Goal: Task Accomplishment & Management: Use online tool/utility

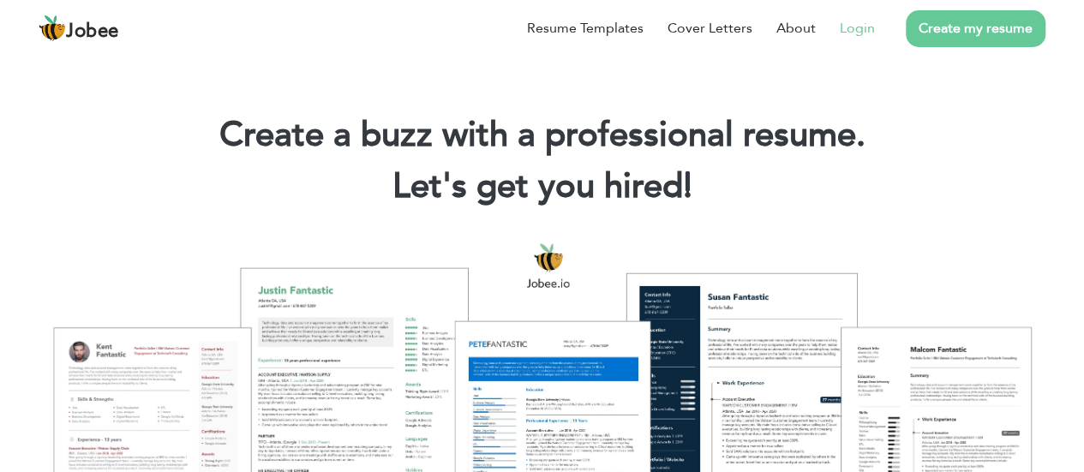
click at [864, 33] on link "Login" at bounding box center [856, 28] width 35 height 21
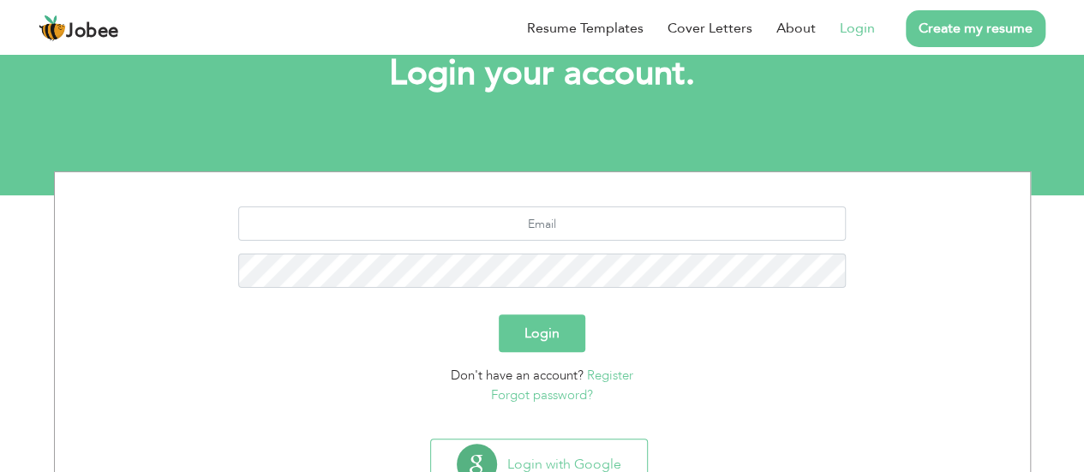
scroll to position [178, 0]
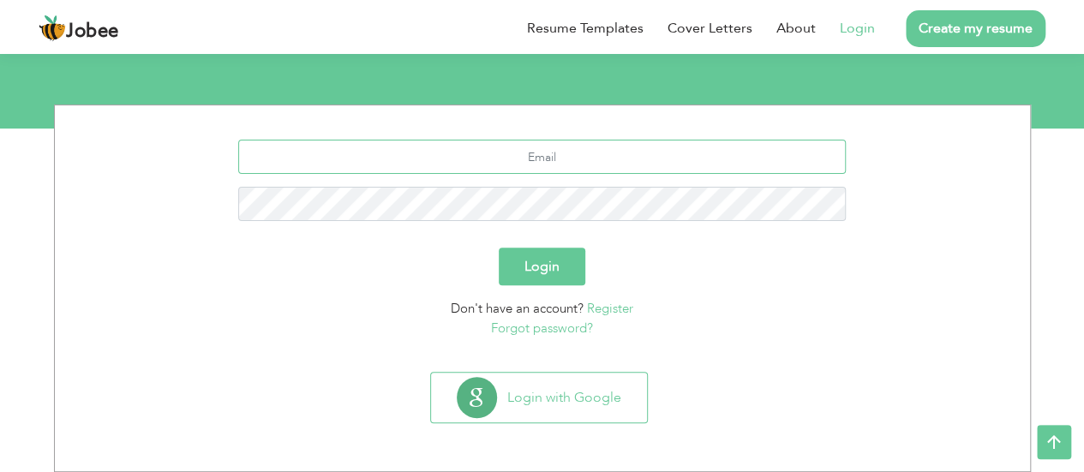
click at [617, 151] on input "text" at bounding box center [541, 157] width 607 height 34
type input "[EMAIL_ADDRESS][DOMAIN_NAME]"
click at [499, 248] on button "Login" at bounding box center [542, 267] width 87 height 38
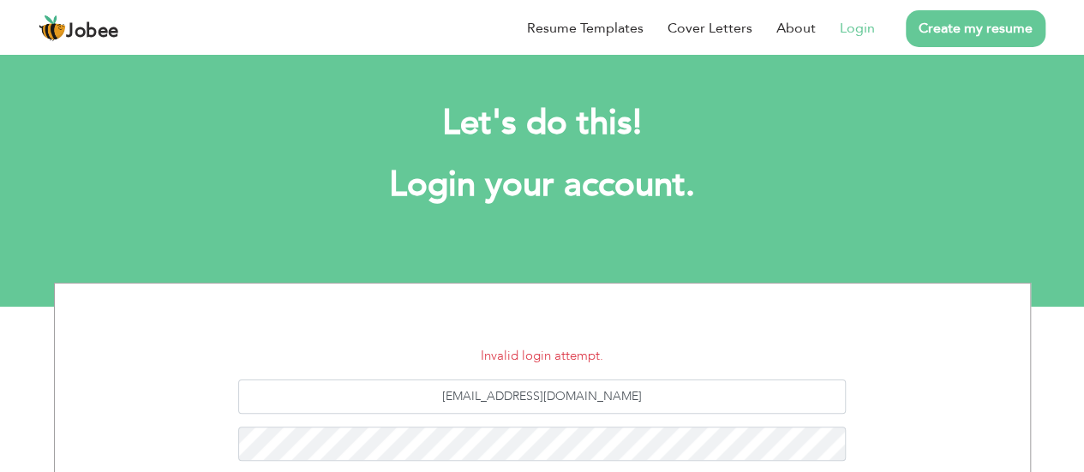
scroll to position [86, 0]
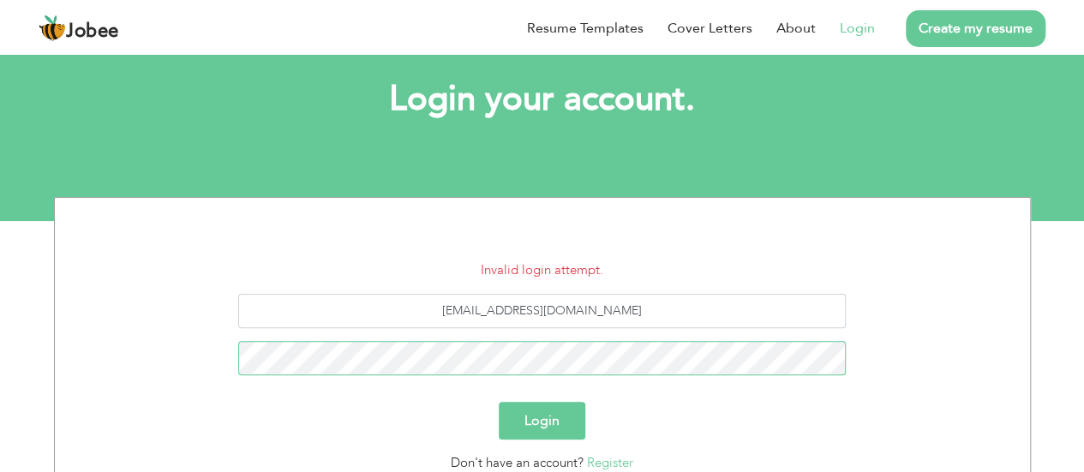
click at [499, 402] on button "Login" at bounding box center [542, 421] width 87 height 38
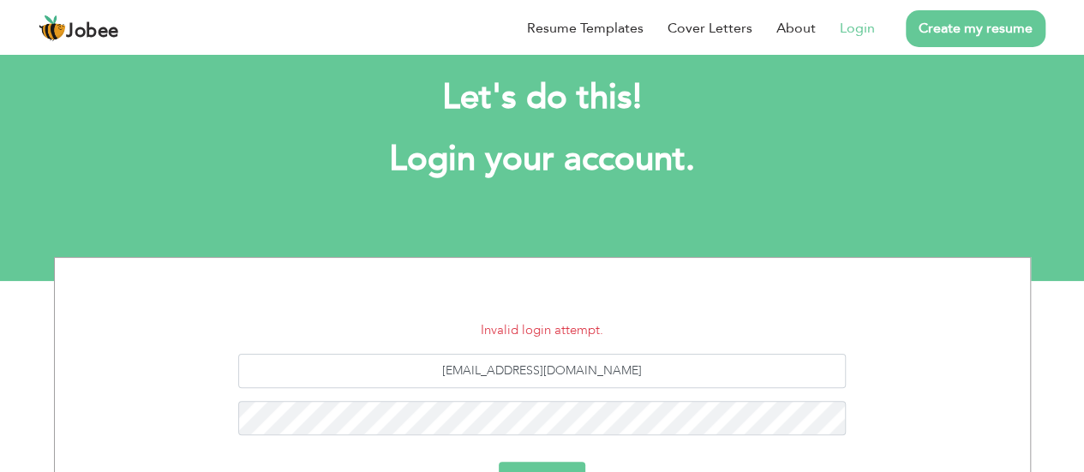
scroll to position [239, 0]
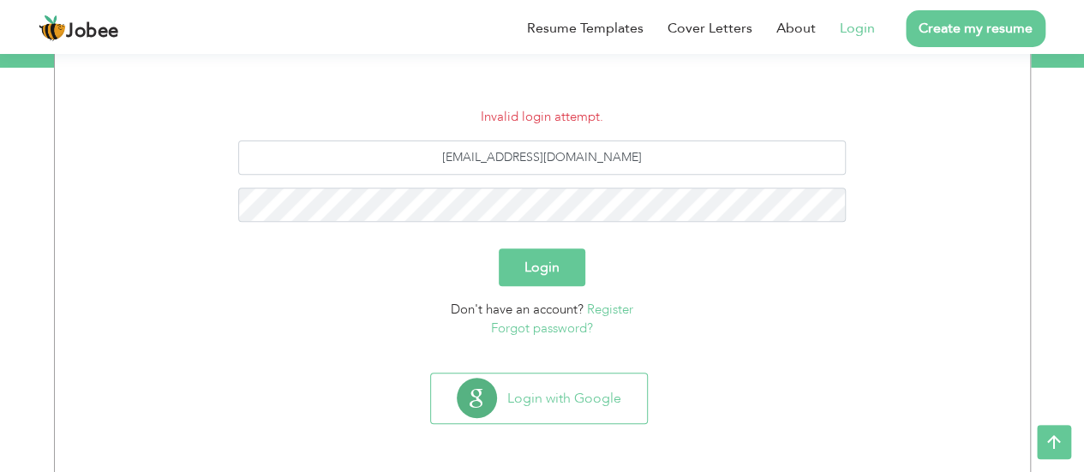
click at [569, 330] on link "Forgot password?" at bounding box center [542, 328] width 102 height 17
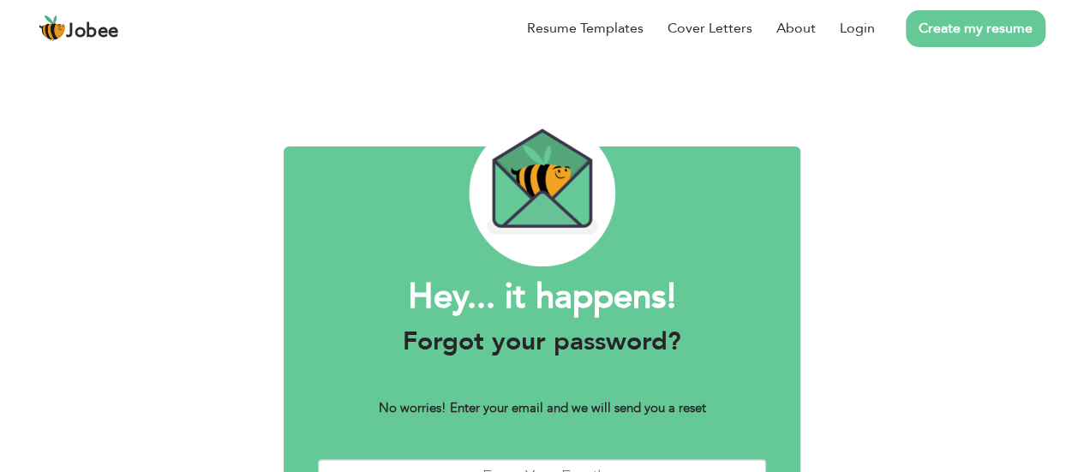
scroll to position [134, 0]
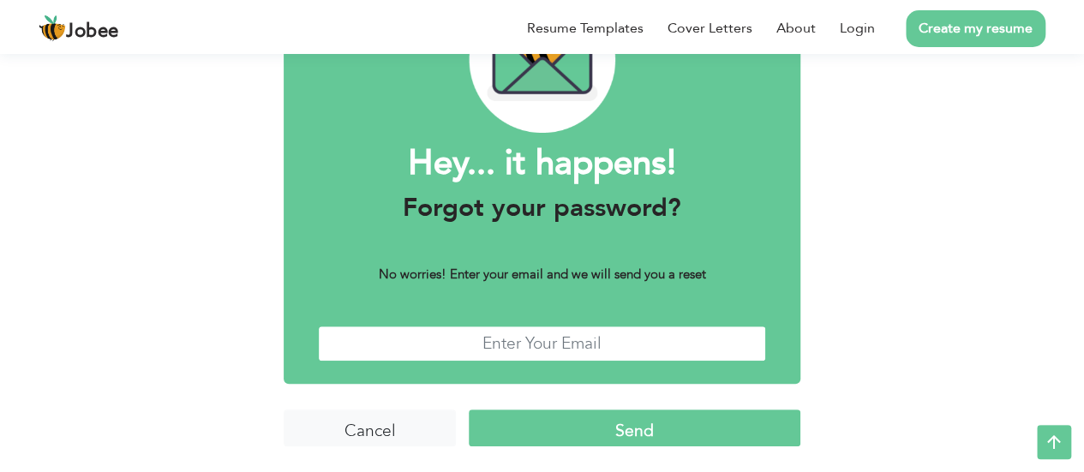
click at [642, 336] on input "text" at bounding box center [542, 344] width 448 height 37
type input "[EMAIL_ADDRESS][DOMAIN_NAME]"
click at [641, 429] on input "Send" at bounding box center [634, 427] width 331 height 37
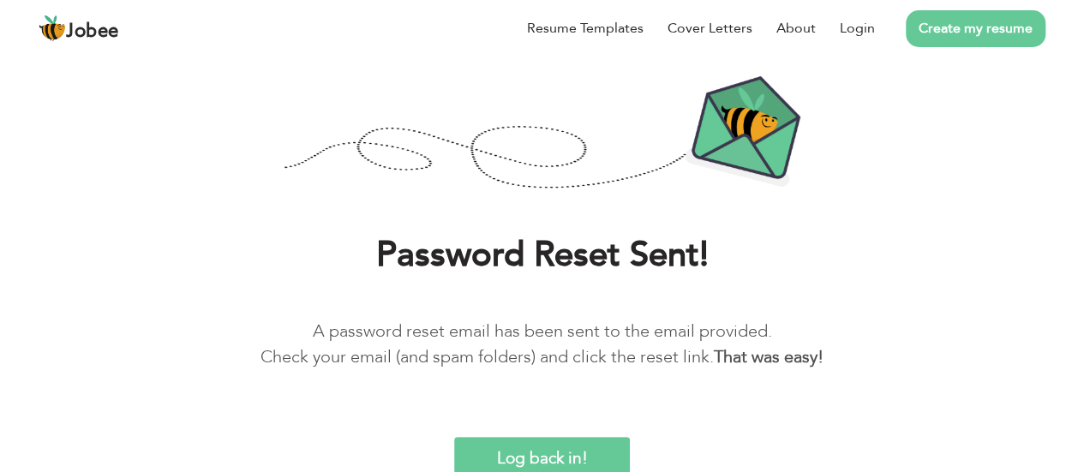
scroll to position [101, 0]
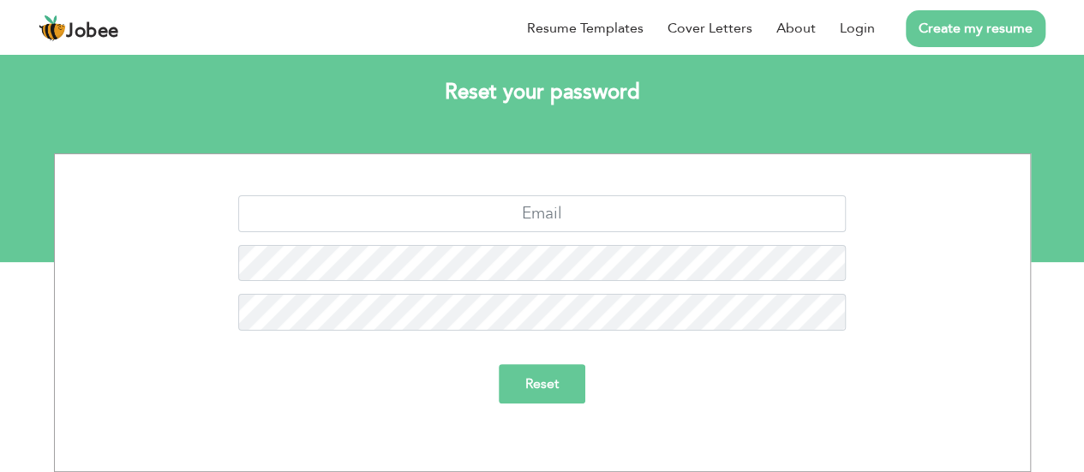
scroll to position [46, 0]
click at [580, 220] on input "text" at bounding box center [541, 213] width 607 height 37
type input "[EMAIL_ADDRESS][DOMAIN_NAME]"
click at [499, 364] on input "Reset" at bounding box center [542, 383] width 87 height 39
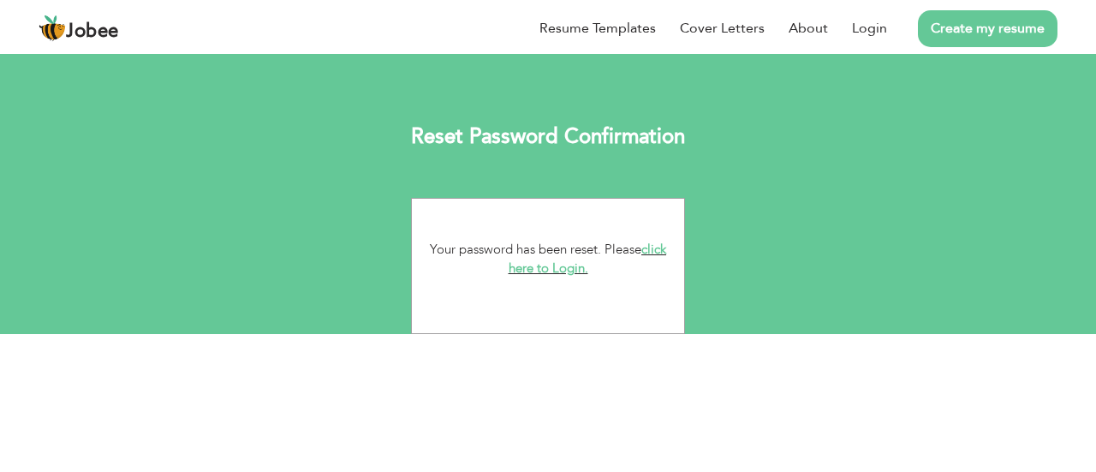
click at [570, 267] on link "click here to Login." at bounding box center [588, 259] width 158 height 37
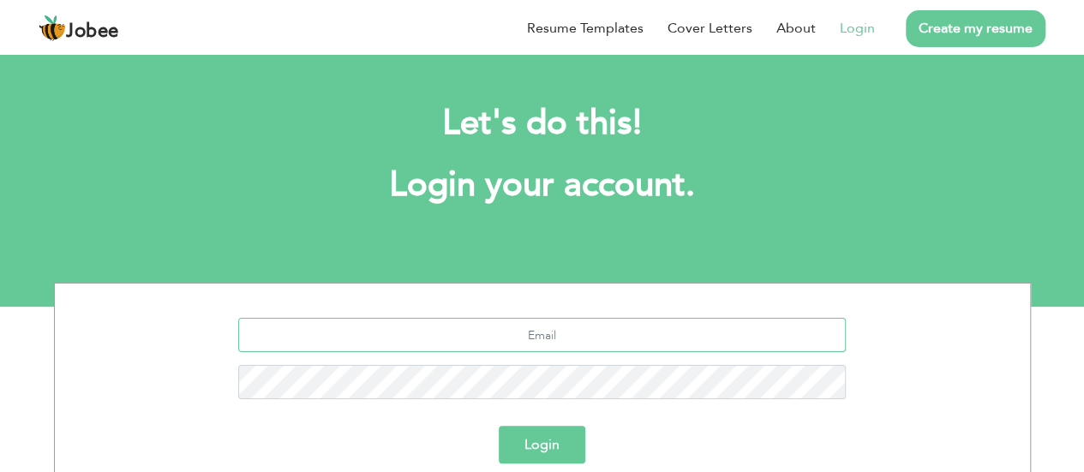
click at [570, 342] on input "text" at bounding box center [541, 335] width 607 height 34
type input "[EMAIL_ADDRESS][DOMAIN_NAME]"
click at [499, 426] on button "Login" at bounding box center [542, 445] width 87 height 38
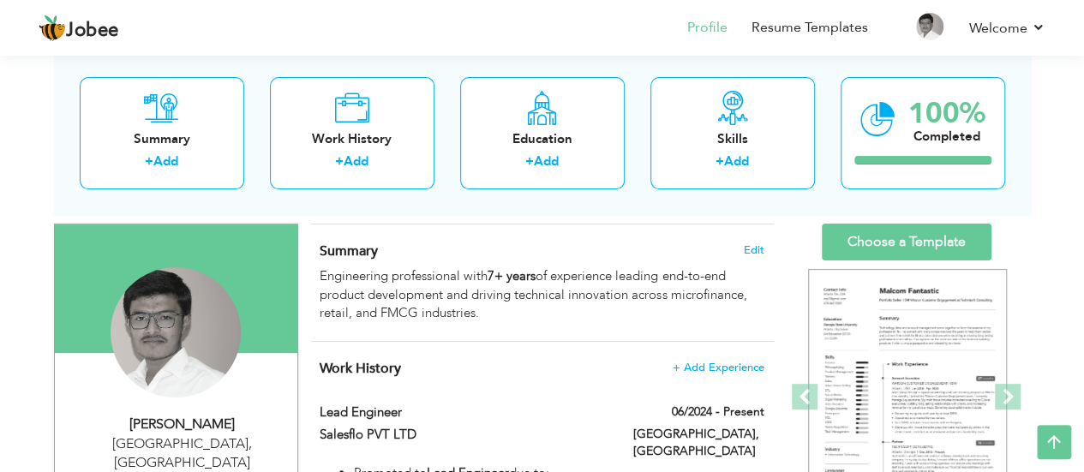
scroll to position [86, 0]
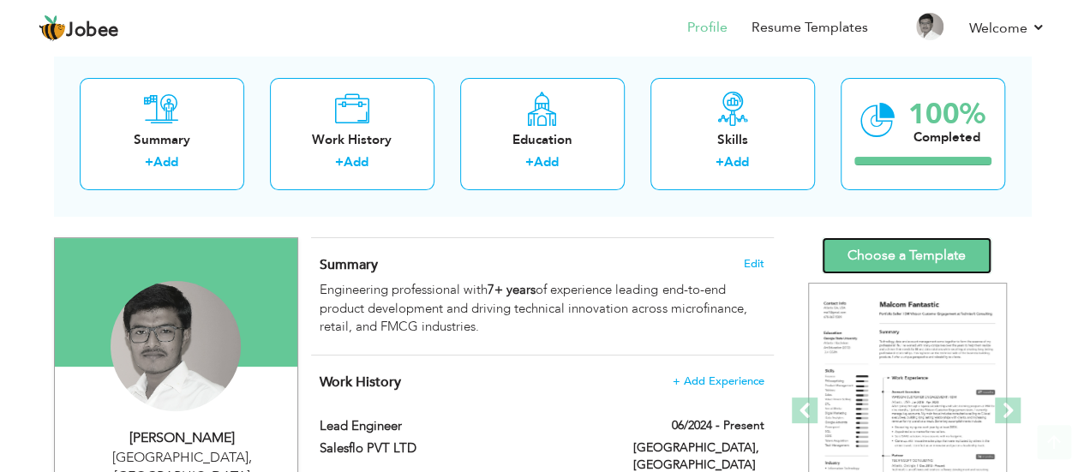
click at [857, 258] on link "Choose a Template" at bounding box center [906, 255] width 170 height 37
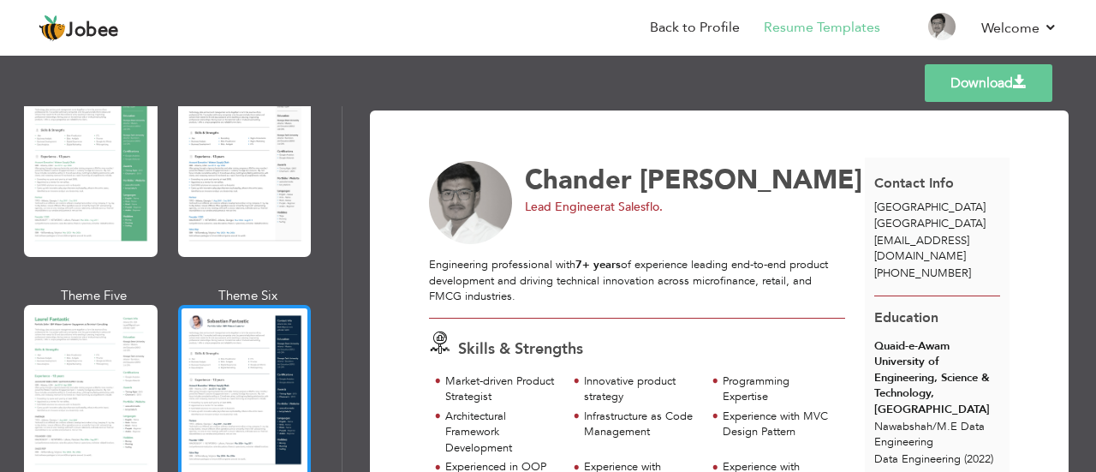
scroll to position [514, 0]
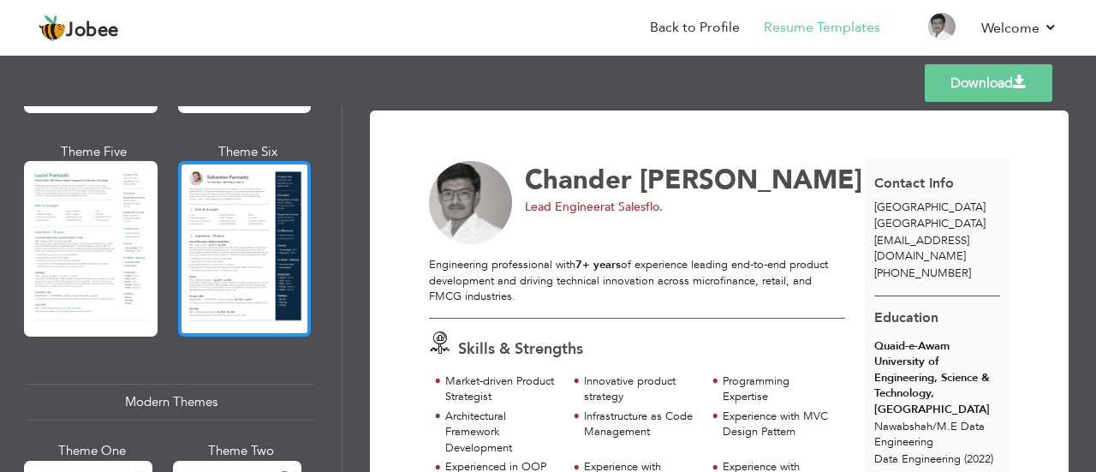
click at [210, 259] on div at bounding box center [245, 249] width 134 height 176
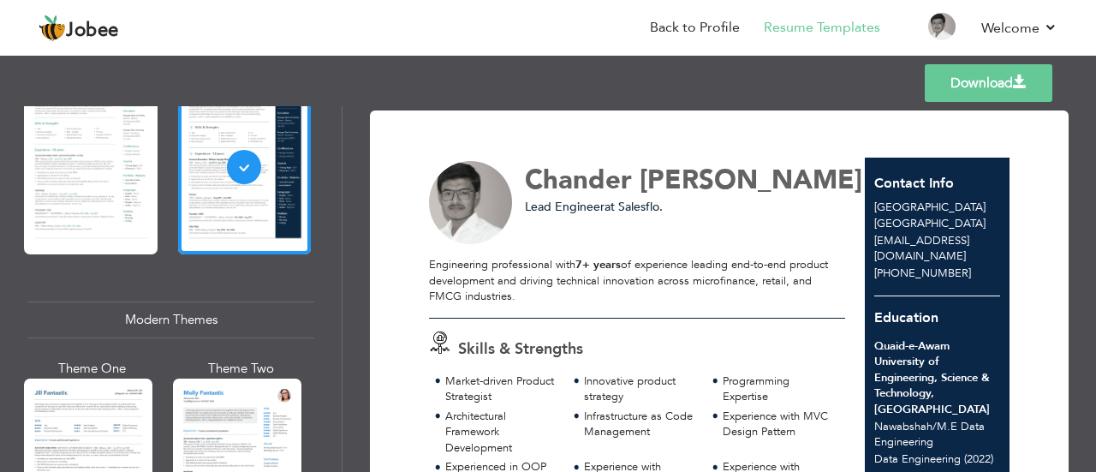
scroll to position [685, 0]
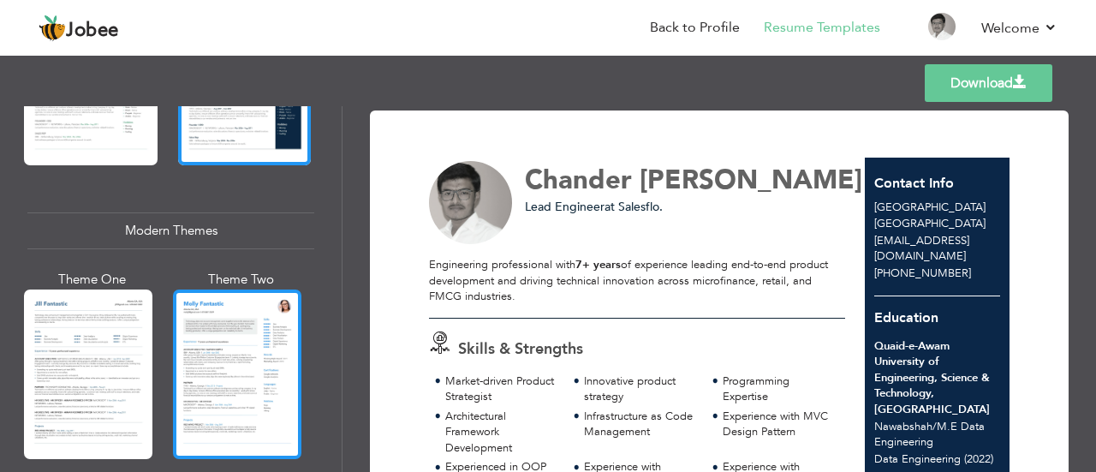
click at [225, 323] on div at bounding box center [237, 375] width 128 height 170
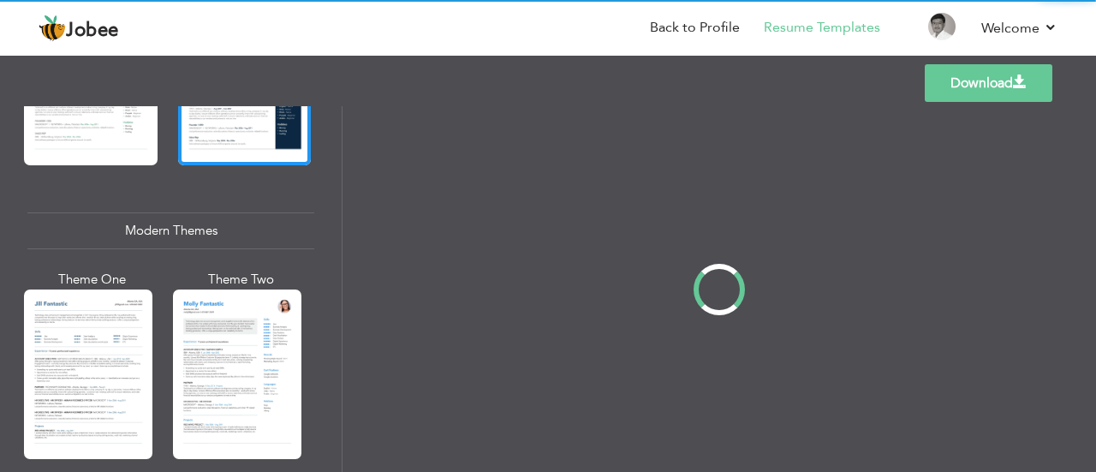
click at [101, 347] on div "Professional Themes Theme One Theme Two Theme Three Theme Four" at bounding box center [548, 289] width 1096 height 366
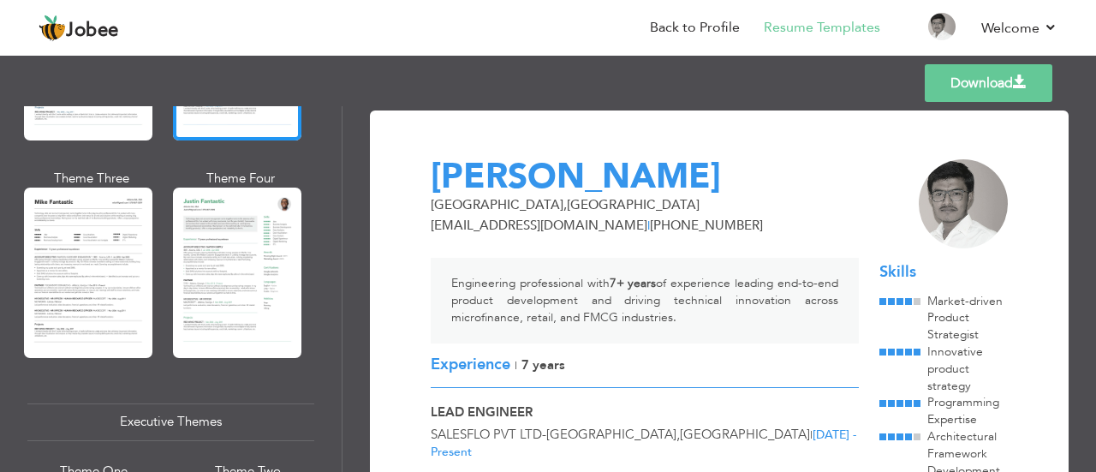
scroll to position [1028, 0]
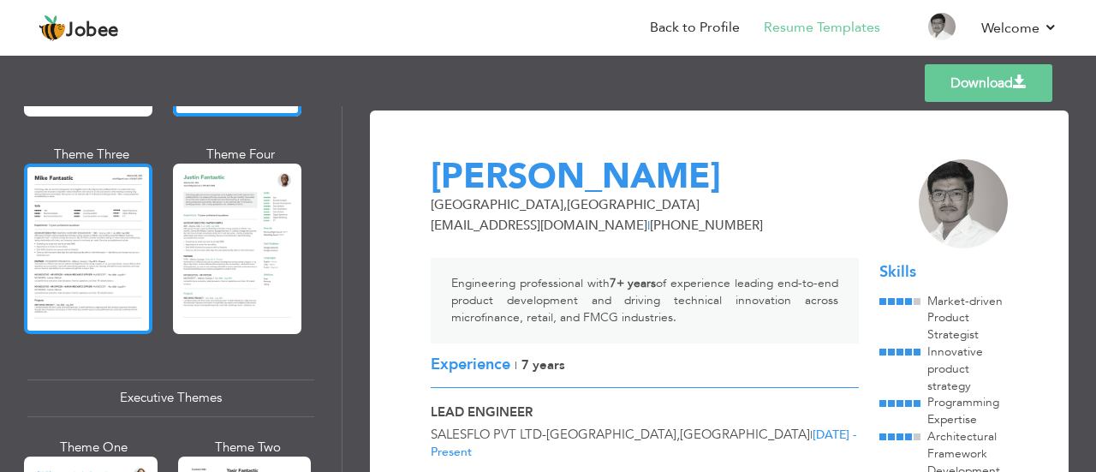
click at [97, 275] on div at bounding box center [88, 249] width 128 height 170
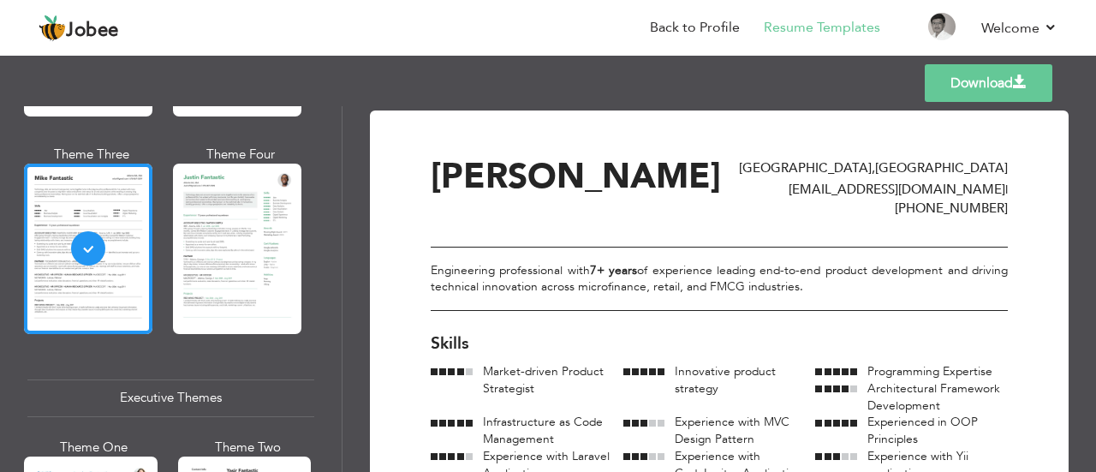
drag, startPoint x: 176, startPoint y: 272, endPoint x: 198, endPoint y: 269, distance: 21.6
click at [188, 272] on div at bounding box center [237, 249] width 128 height 170
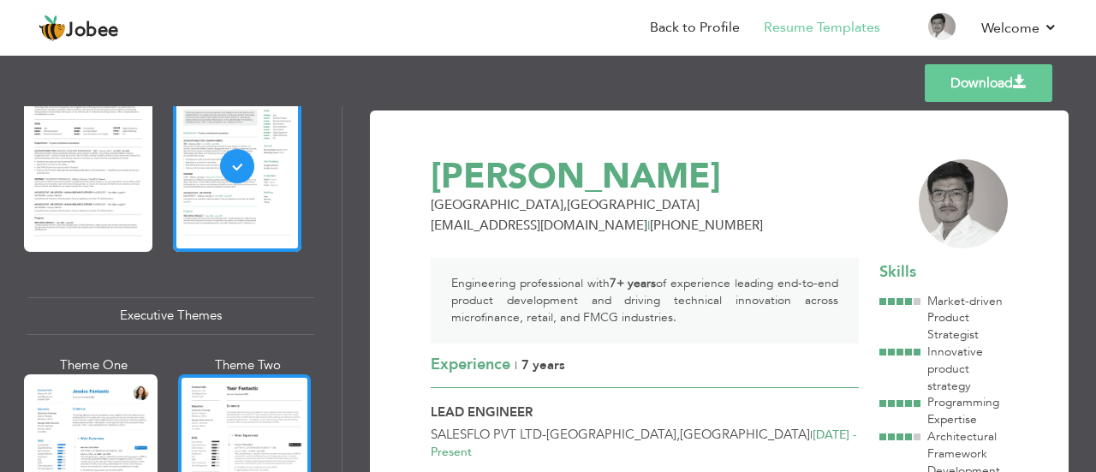
scroll to position [1285, 0]
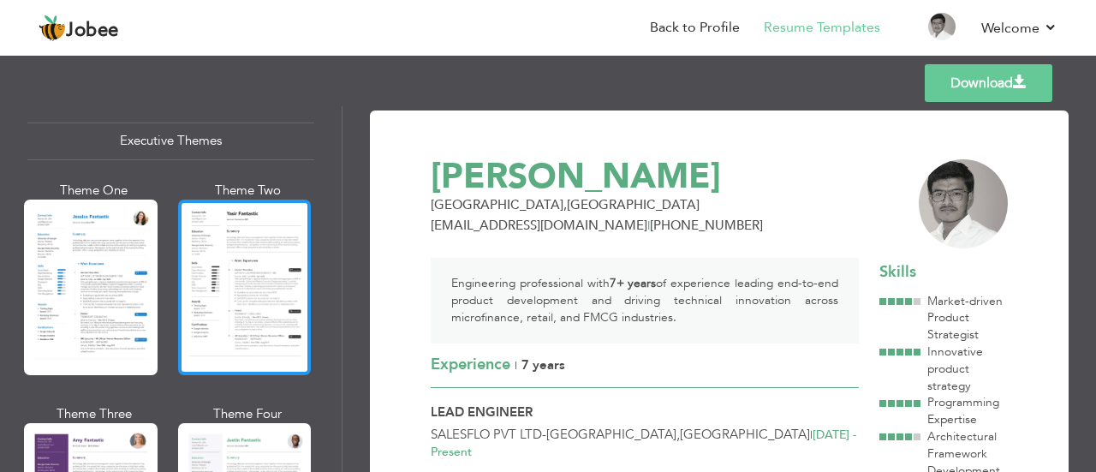
click at [230, 282] on div at bounding box center [245, 288] width 134 height 176
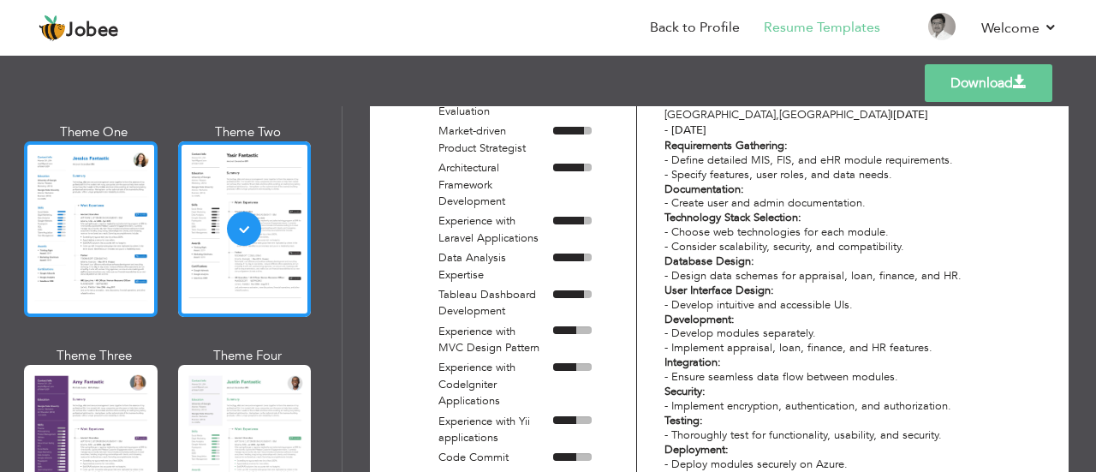
scroll to position [1371, 0]
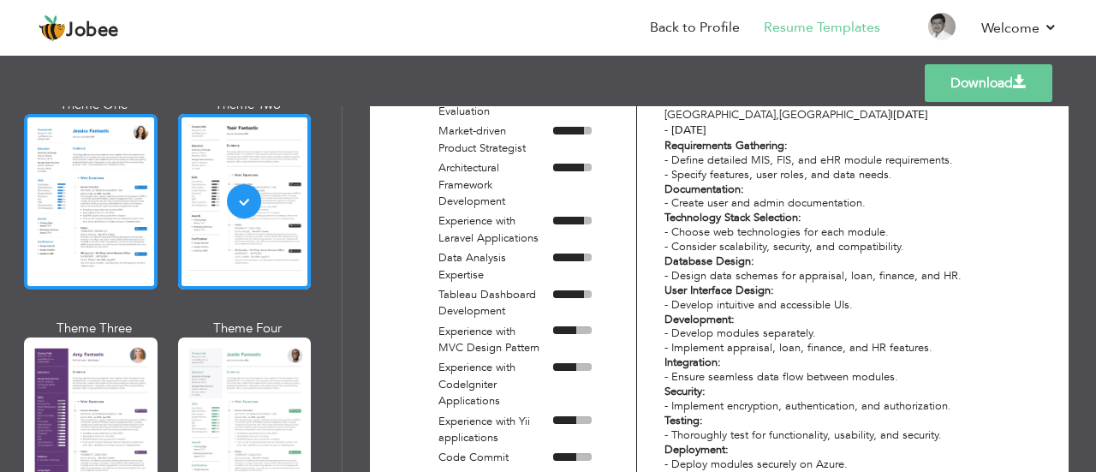
click at [117, 223] on div at bounding box center [91, 202] width 134 height 176
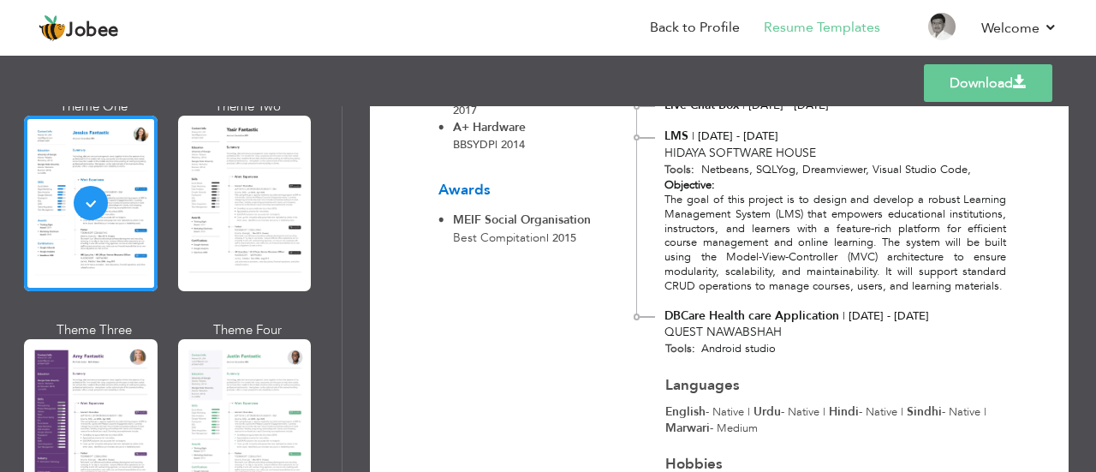
scroll to position [2276, 0]
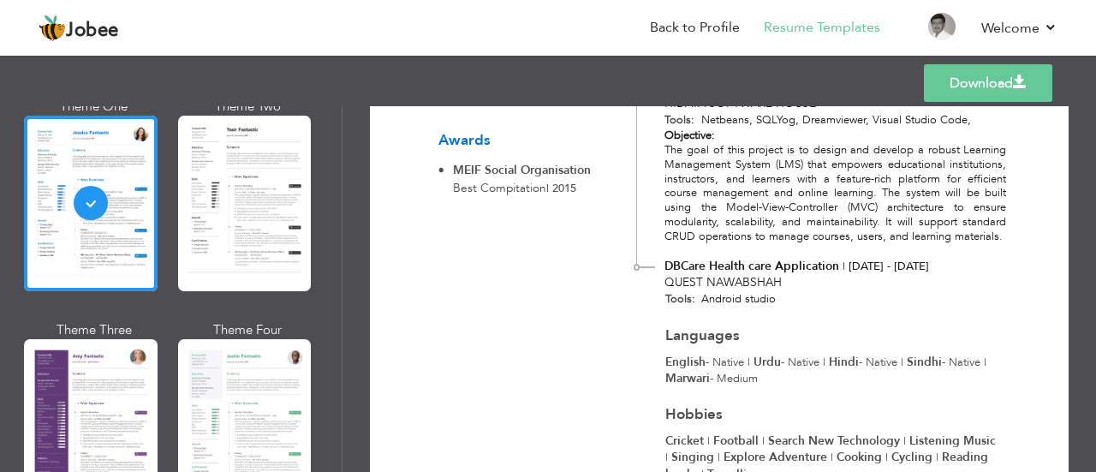
click at [811, 128] on div "Objective: The goal of this project is to design and develop a robust Learning …" at bounding box center [826, 186] width 379 height 116
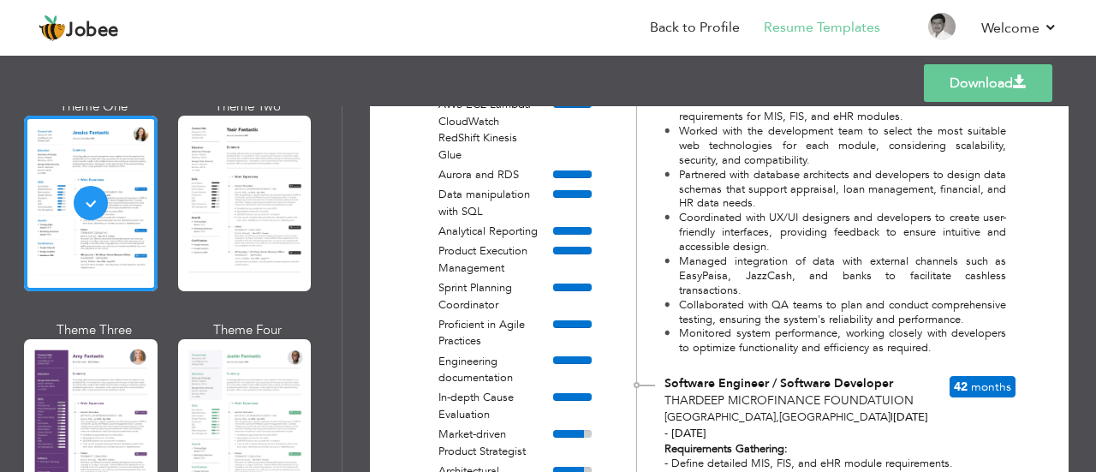
scroll to position [991, 0]
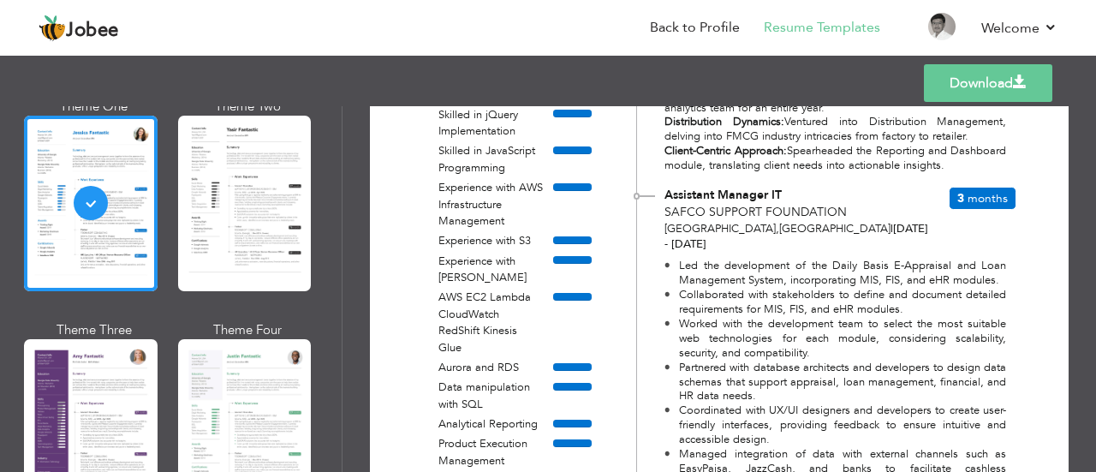
click at [1036, 90] on link "Download" at bounding box center [988, 83] width 128 height 38
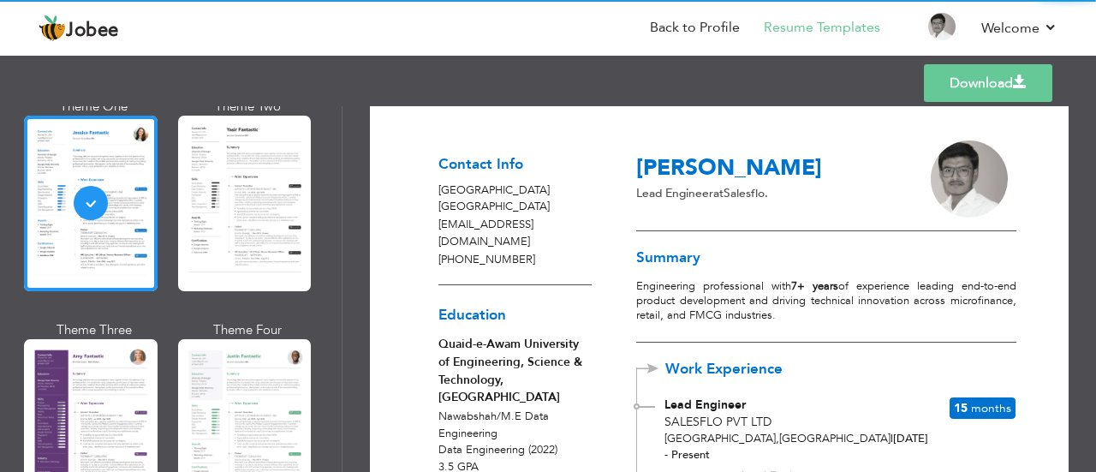
scroll to position [0, 0]
